Goal: Find specific page/section: Find specific page/section

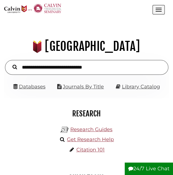
scroll to position [52, 156]
click at [155, 8] on button "Open the menu" at bounding box center [159, 9] width 12 height 9
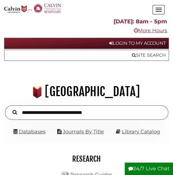
click at [155, 8] on button "Open the menu" at bounding box center [159, 9] width 12 height 9
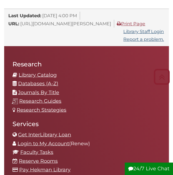
scroll to position [752, 0]
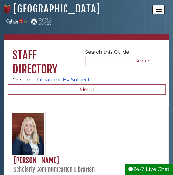
click at [154, 8] on button "Open the menu" at bounding box center [159, 9] width 12 height 9
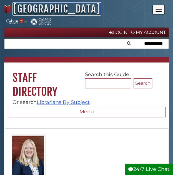
click at [32, 9] on link "[GEOGRAPHIC_DATA]" at bounding box center [57, 9] width 88 height 12
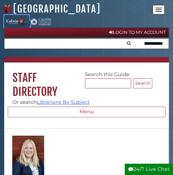
click at [18, 20] on icon ".st0 { fill: #8C2232; } .st1 { fill: #F2CD14; } .st2 { fill: #C32032; } .st3 { …" at bounding box center [16, 21] width 25 height 13
